Goal: Information Seeking & Learning: Learn about a topic

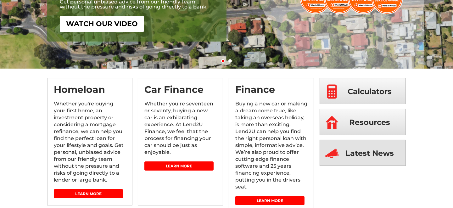
scroll to position [126, 0]
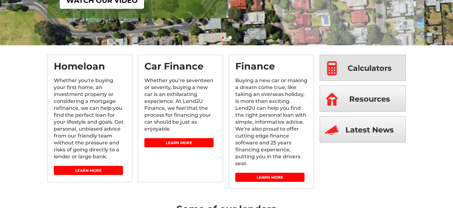
click at [362, 69] on span "Calculators" at bounding box center [370, 68] width 44 height 26
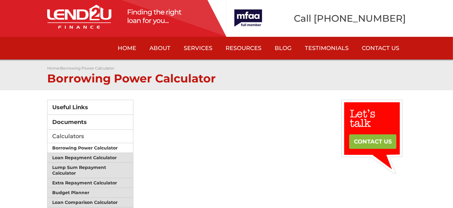
click at [80, 145] on link "Borrowing Power Calculator" at bounding box center [91, 148] width 86 height 10
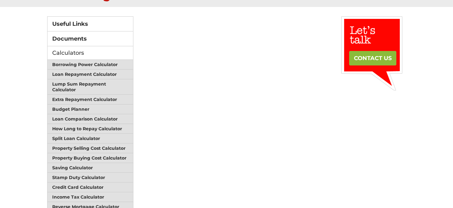
scroll to position [94, 0]
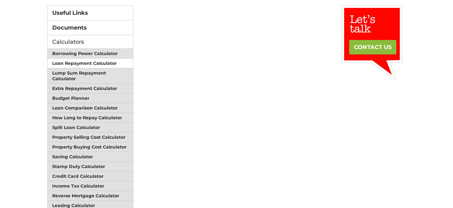
click at [91, 60] on link "Loan Repayment Calculator" at bounding box center [91, 64] width 86 height 10
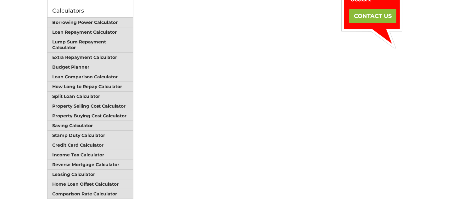
scroll to position [126, 0]
click at [89, 38] on link "Lump Sum Repayment Calculator" at bounding box center [91, 44] width 86 height 15
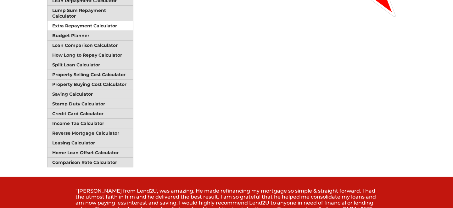
click at [85, 24] on link "Extra Repayment Calculator" at bounding box center [91, 26] width 86 height 10
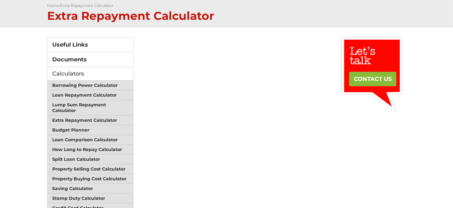
scroll to position [94, 0]
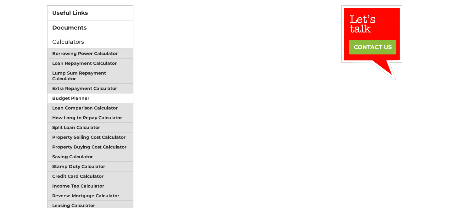
click at [79, 96] on link "Budget Planner" at bounding box center [91, 99] width 86 height 10
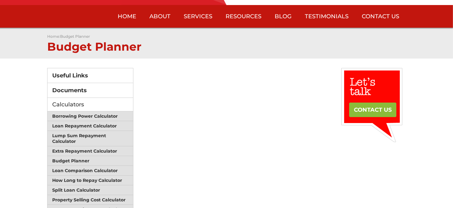
scroll to position [31, 0]
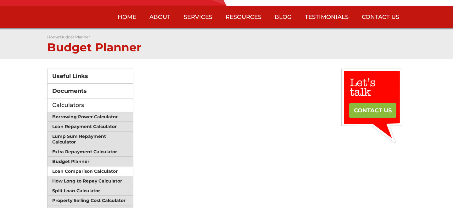
click at [72, 168] on link "Loan Comparison Calculator" at bounding box center [91, 172] width 86 height 10
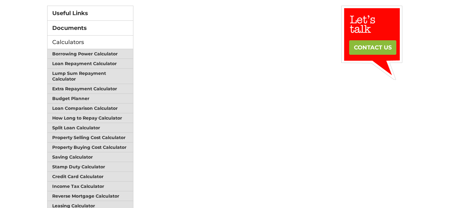
scroll to position [94, 0]
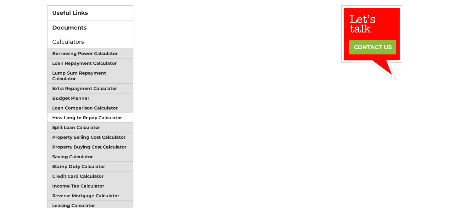
click at [87, 114] on link "How Long to Repay Calculator" at bounding box center [91, 118] width 86 height 10
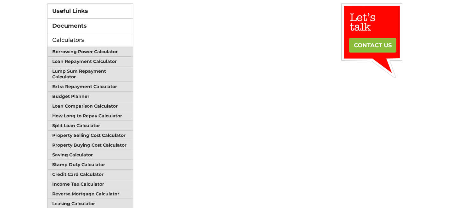
scroll to position [94, 0]
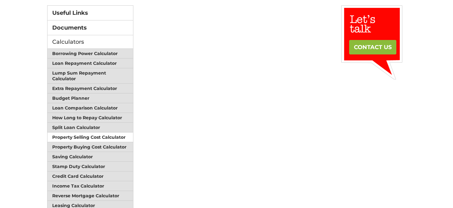
click at [82, 133] on link "Property Selling Cost Calculator" at bounding box center [91, 138] width 86 height 10
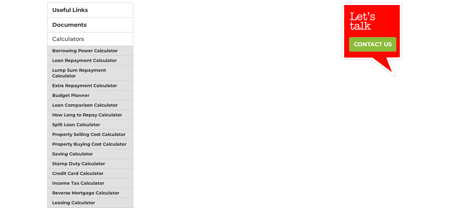
scroll to position [126, 0]
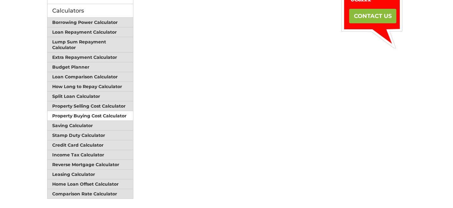
click at [100, 111] on link "Property Buying Cost Calculator" at bounding box center [91, 116] width 86 height 10
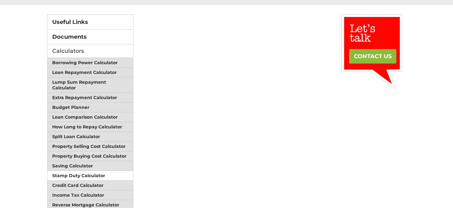
scroll to position [126, 0]
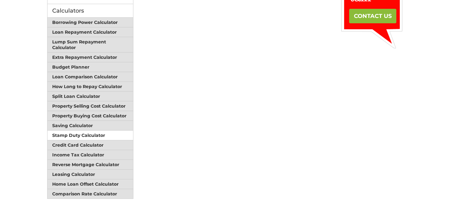
click at [80, 131] on link "Stamp Duty Calculator" at bounding box center [91, 136] width 86 height 10
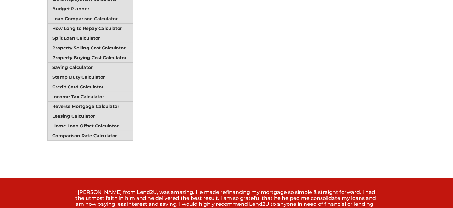
scroll to position [189, 0]
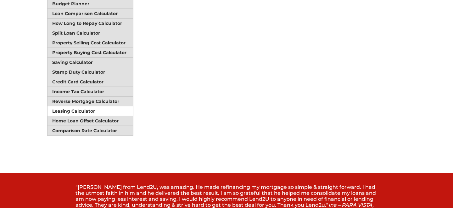
click at [74, 106] on link "Leasing Calculator" at bounding box center [91, 111] width 86 height 10
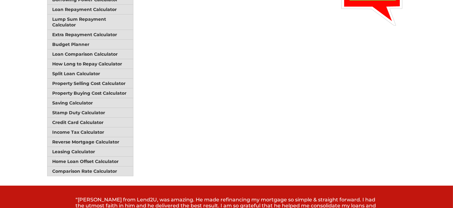
scroll to position [157, 0]
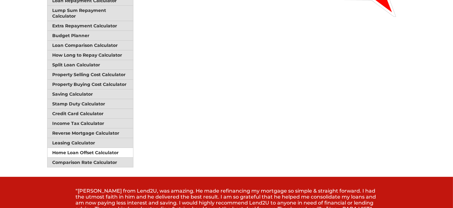
click at [68, 148] on link "Home Loan Offset Calculator" at bounding box center [91, 153] width 86 height 10
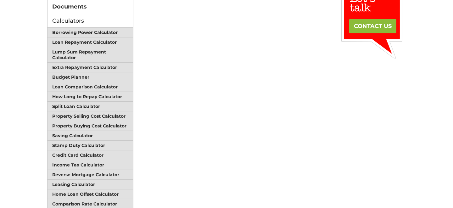
scroll to position [126, 0]
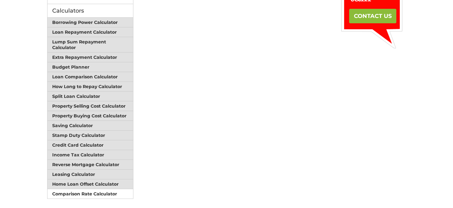
click at [79, 189] on link "Comparison Rate Calculator" at bounding box center [91, 193] width 86 height 9
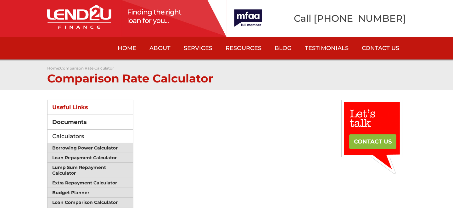
click at [83, 107] on link "Useful Links" at bounding box center [91, 107] width 86 height 15
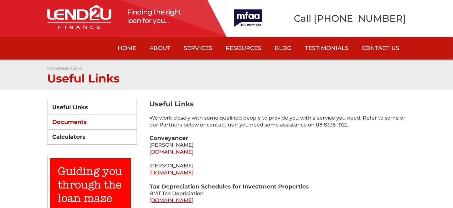
click at [77, 118] on link "Documents" at bounding box center [92, 122] width 89 height 15
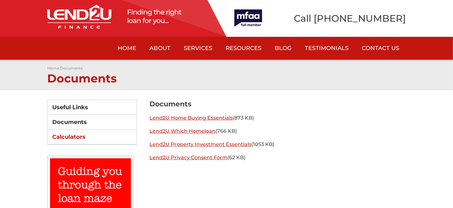
click at [63, 134] on link "Calculators" at bounding box center [92, 137] width 89 height 15
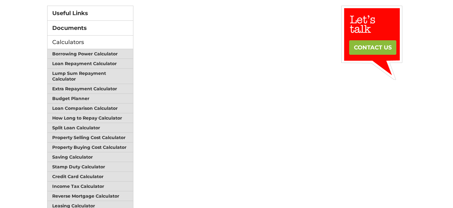
scroll to position [94, 0]
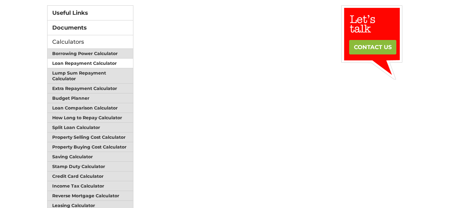
click at [72, 61] on link "Loan Repayment Calculator" at bounding box center [91, 64] width 86 height 10
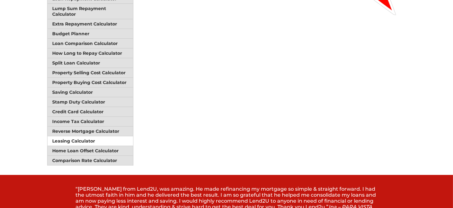
scroll to position [157, 0]
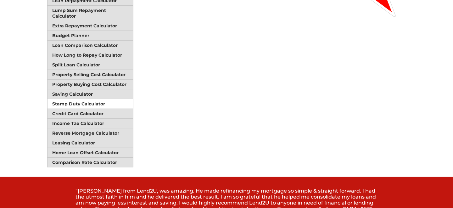
click at [72, 102] on link "Stamp Duty Calculator" at bounding box center [91, 104] width 86 height 10
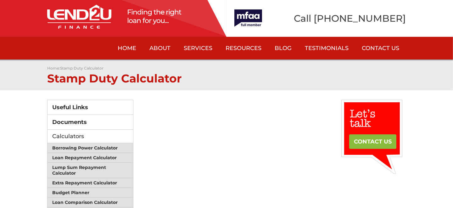
click at [134, 51] on link "Home" at bounding box center [127, 48] width 32 height 23
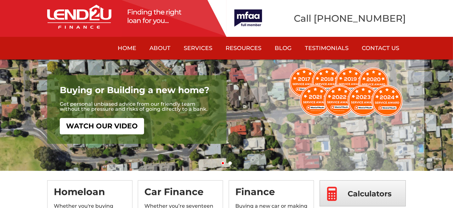
click at [130, 47] on link "Home" at bounding box center [127, 48] width 32 height 23
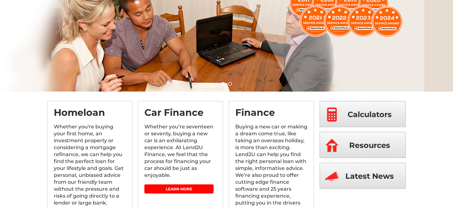
scroll to position [94, 0]
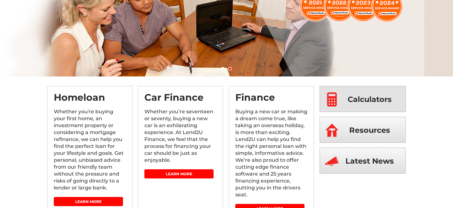
click at [350, 94] on span "Calculators" at bounding box center [370, 99] width 44 height 26
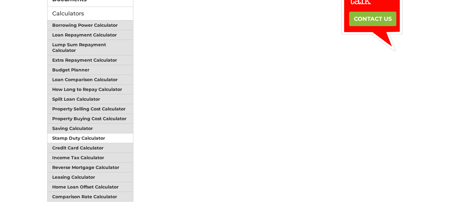
scroll to position [126, 0]
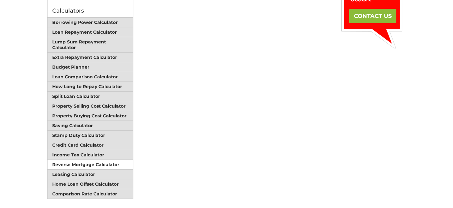
click at [75, 160] on link "Reverse Mortgage Calculator" at bounding box center [91, 165] width 86 height 10
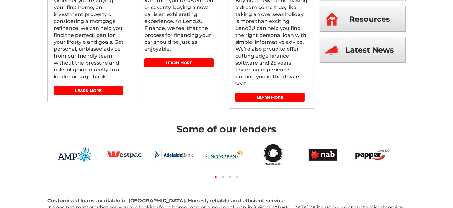
scroll to position [126, 0]
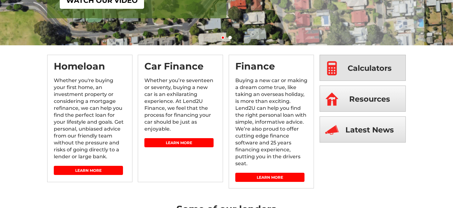
click at [356, 67] on span "Calculators" at bounding box center [370, 68] width 44 height 26
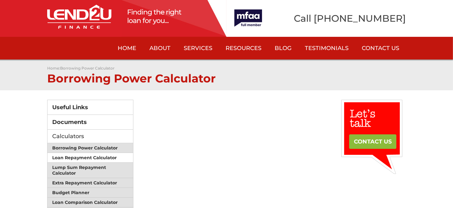
click at [77, 154] on link "Loan Repayment Calculator" at bounding box center [91, 158] width 86 height 10
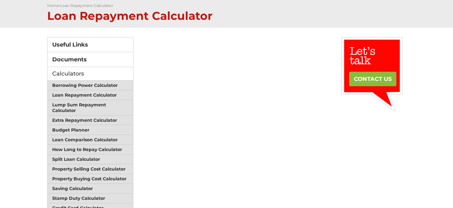
scroll to position [94, 0]
